Goal: Navigation & Orientation: Find specific page/section

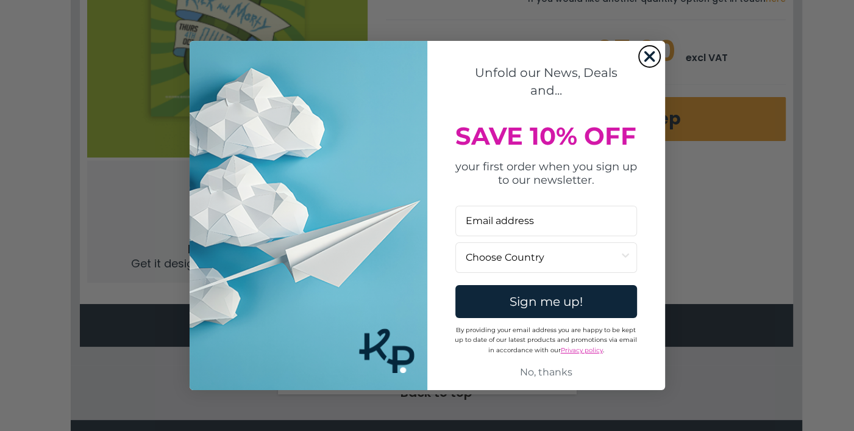
click at [651, 56] on circle "Close dialog" at bounding box center [649, 56] width 20 height 20
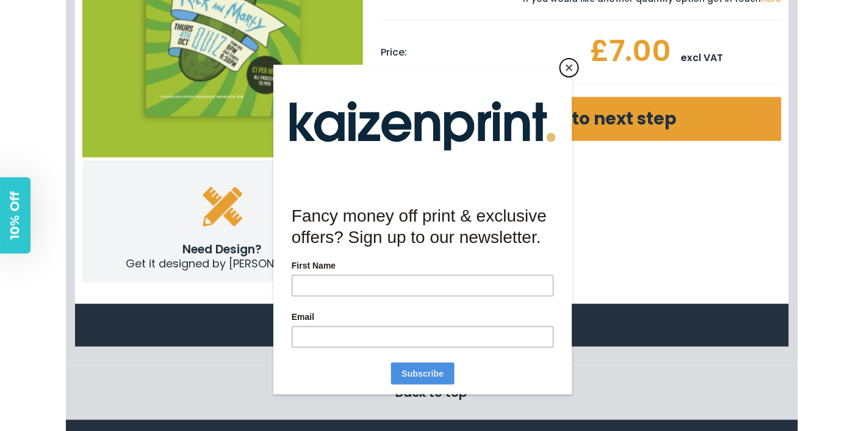
click at [569, 74] on button "Close" at bounding box center [569, 68] width 18 height 18
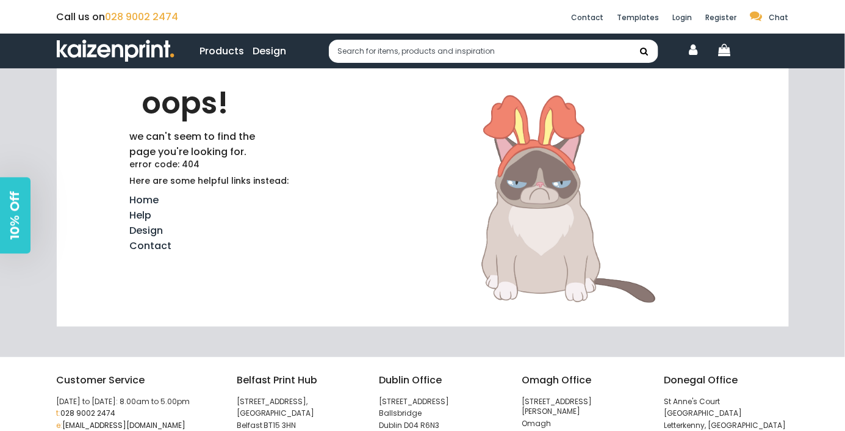
click at [235, 52] on link "Products" at bounding box center [222, 50] width 45 height 15
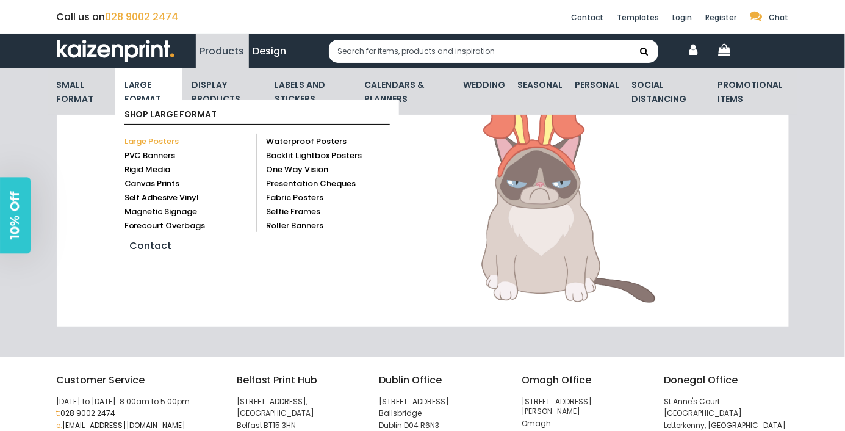
click at [157, 140] on link "Large Posters" at bounding box center [151, 141] width 55 height 12
